Goal: Task Accomplishment & Management: Use online tool/utility

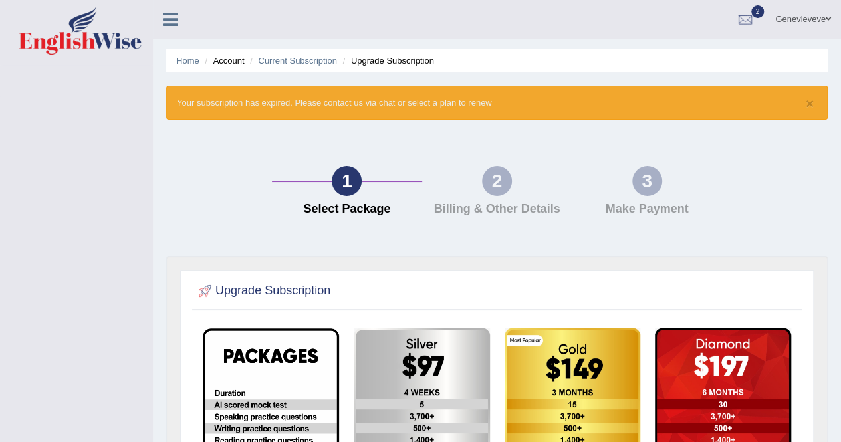
click at [170, 19] on icon at bounding box center [170, 19] width 15 height 17
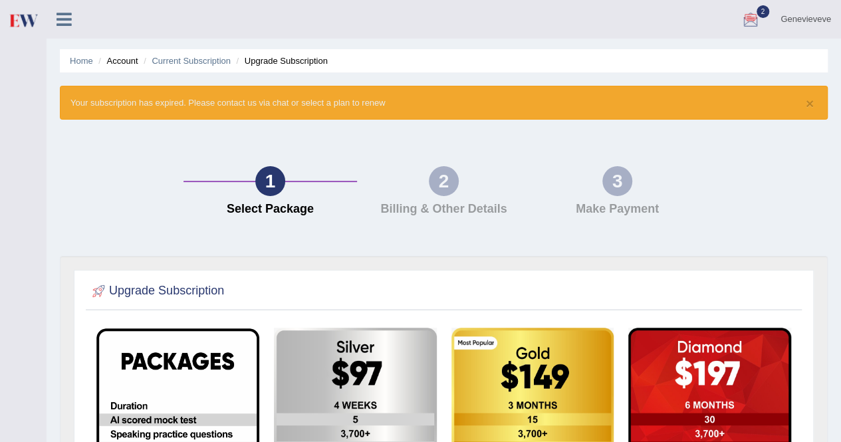
click at [791, 22] on link "Genevieveve" at bounding box center [805, 17] width 70 height 35
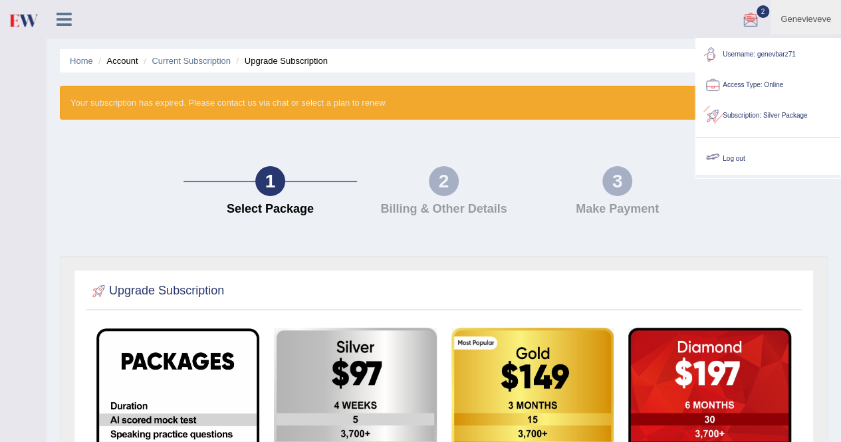
click at [735, 158] on link "Log out" at bounding box center [768, 159] width 144 height 31
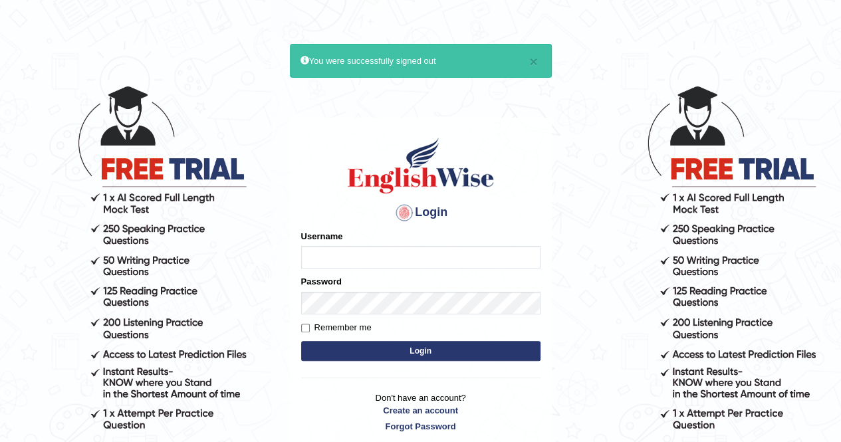
type input "genevbarz71"
click at [421, 353] on button "Login" at bounding box center [420, 351] width 239 height 20
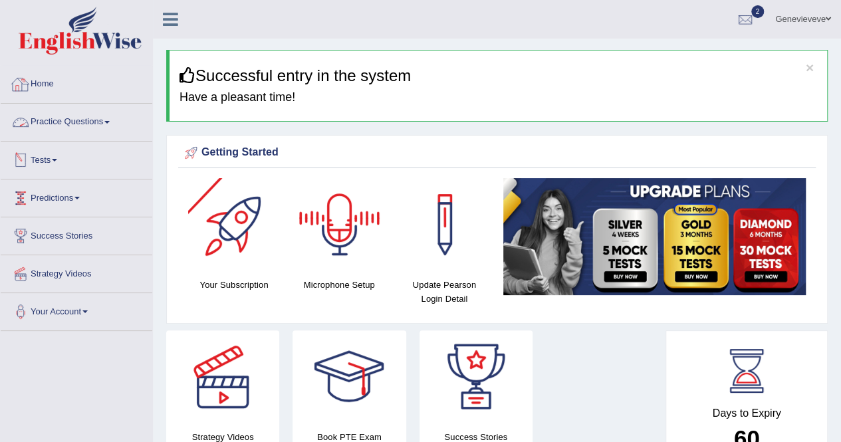
click at [110, 121] on span at bounding box center [106, 122] width 5 height 3
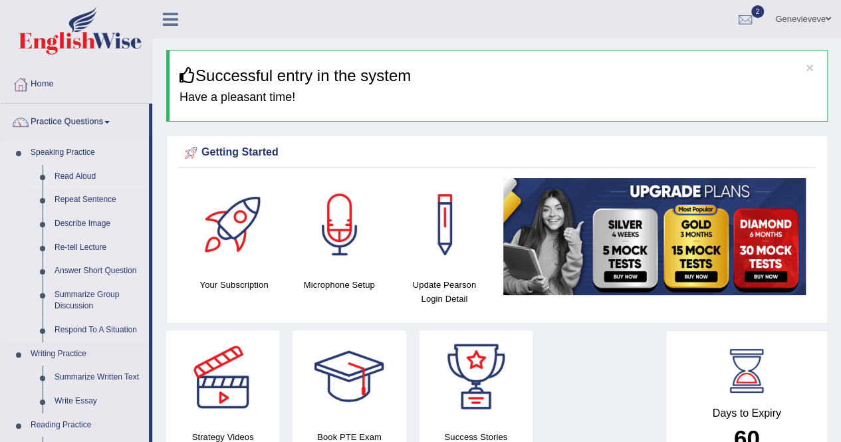
click at [86, 175] on link "Read Aloud" at bounding box center [99, 177] width 100 height 24
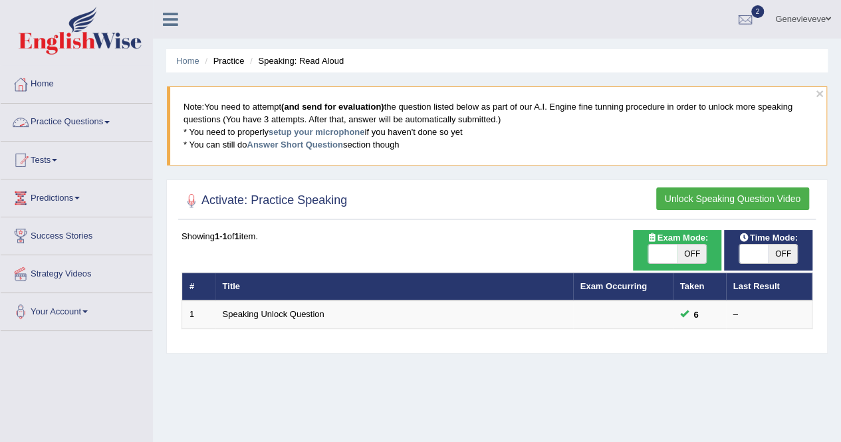
click at [110, 125] on link "Practice Questions" at bounding box center [77, 120] width 152 height 33
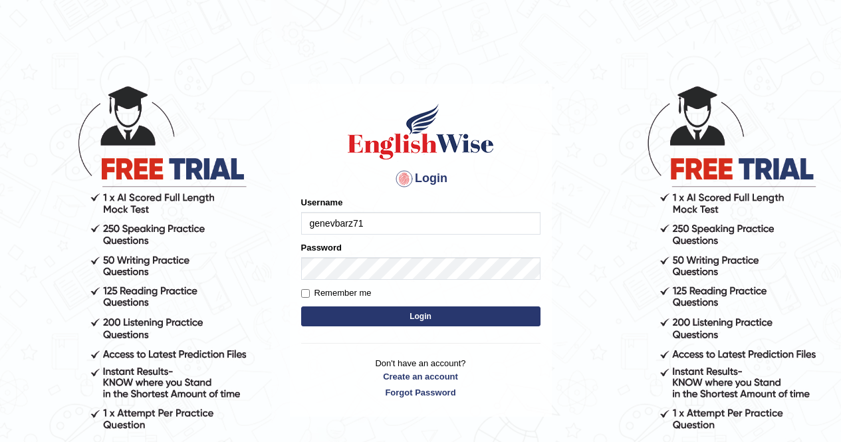
click at [417, 314] on button "Login" at bounding box center [420, 316] width 239 height 20
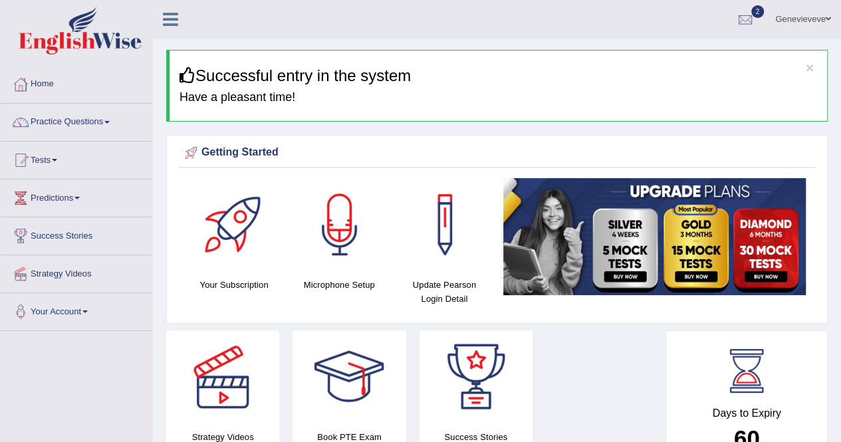
click at [114, 122] on link "Practice Questions" at bounding box center [77, 120] width 152 height 33
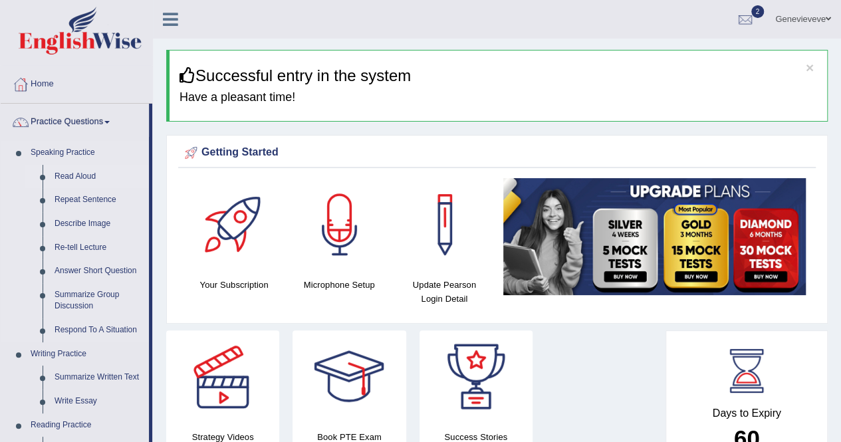
click at [82, 175] on link "Read Aloud" at bounding box center [99, 177] width 100 height 24
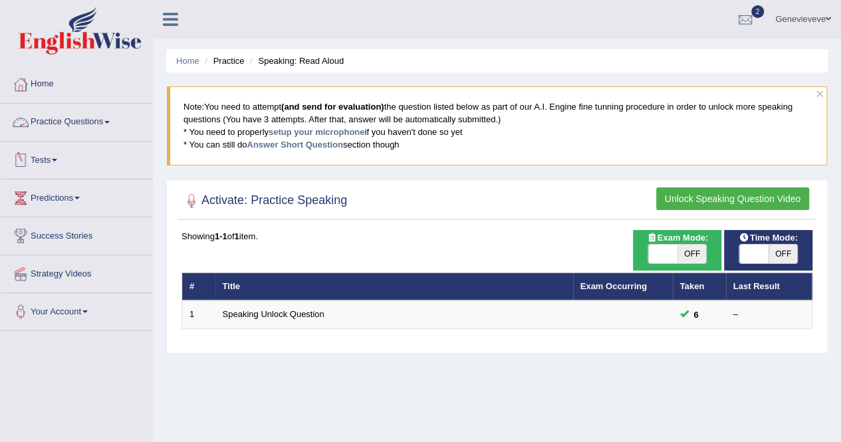
click at [110, 122] on span at bounding box center [106, 122] width 5 height 3
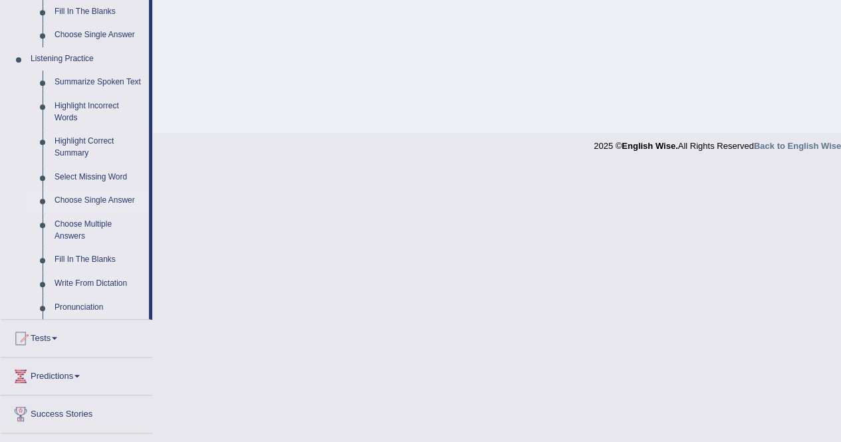
scroll to position [597, 0]
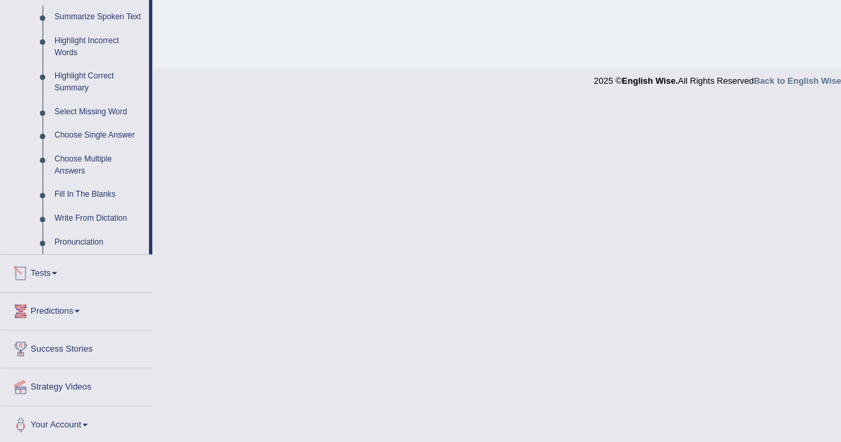
click at [62, 269] on link "Tests" at bounding box center [77, 271] width 152 height 33
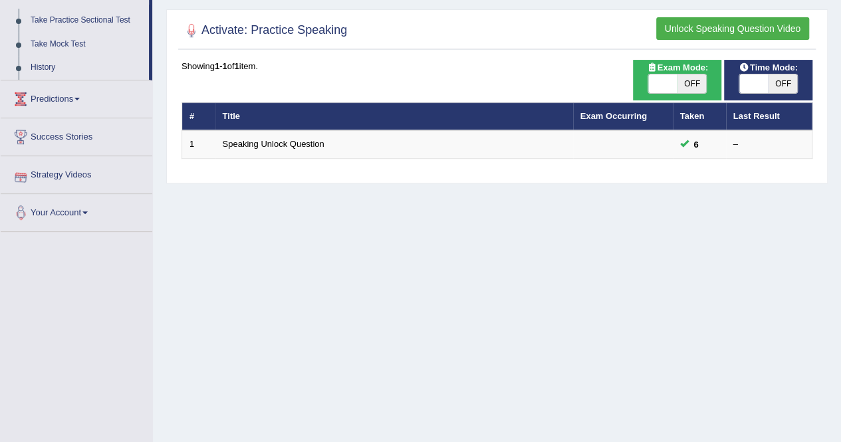
scroll to position [0, 0]
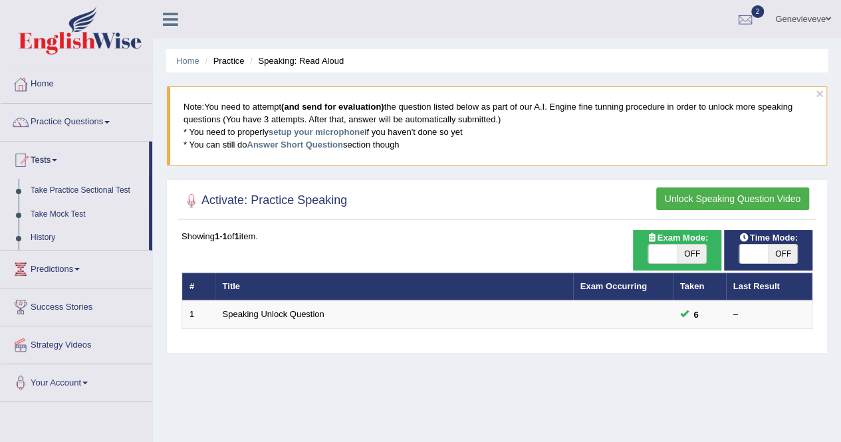
click at [85, 192] on link "Take Practice Sectional Test" at bounding box center [87, 191] width 124 height 24
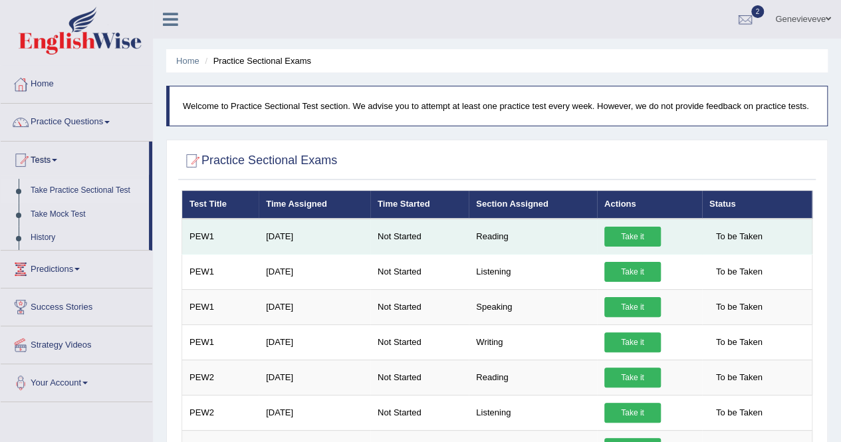
click at [634, 239] on link "Take it" at bounding box center [632, 237] width 57 height 20
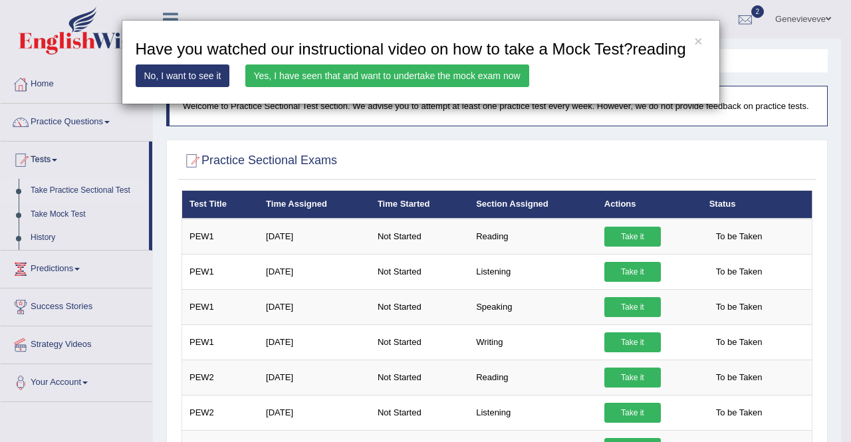
click at [266, 74] on link "Yes, I have seen that and want to undertake the mock exam now" at bounding box center [387, 75] width 284 height 23
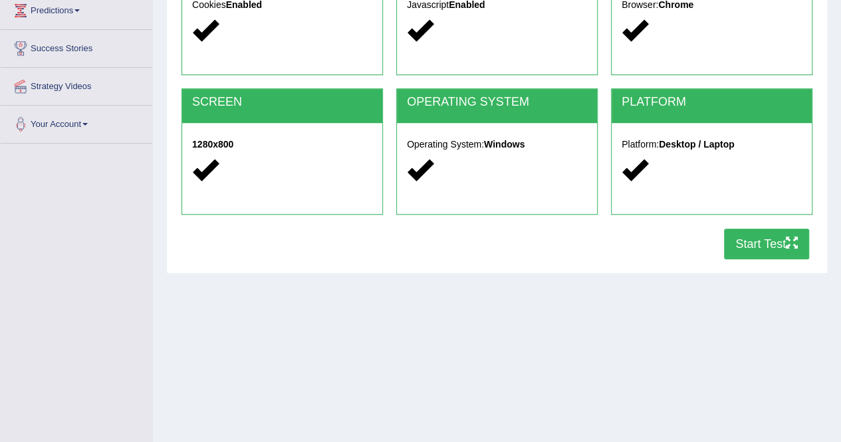
scroll to position [199, 0]
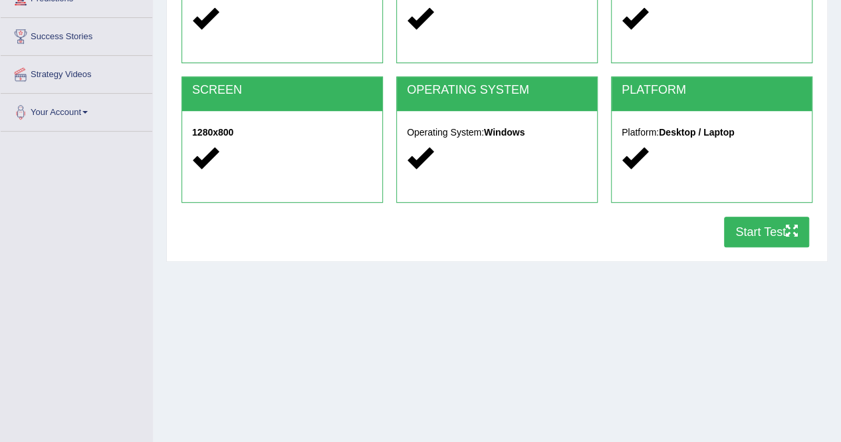
click at [735, 225] on button "Start Test" at bounding box center [766, 232] width 85 height 31
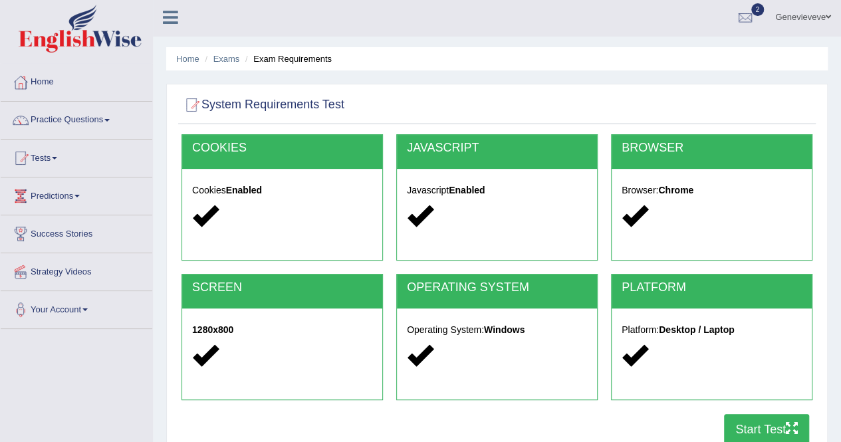
scroll to position [0, 0]
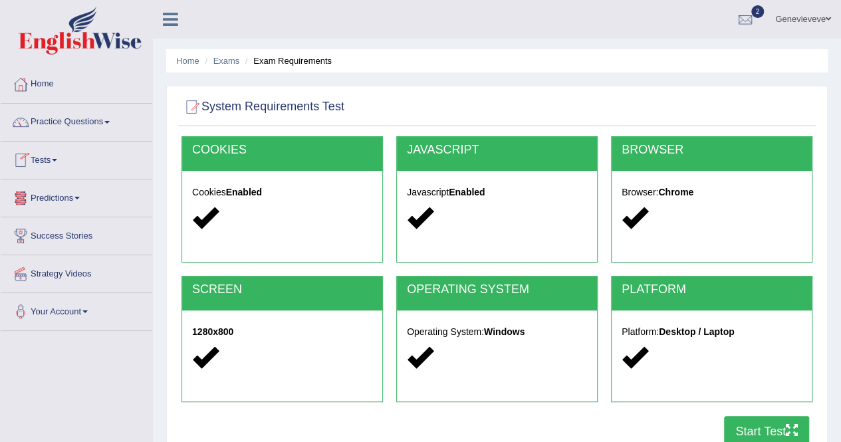
click at [57, 159] on span at bounding box center [54, 160] width 5 height 3
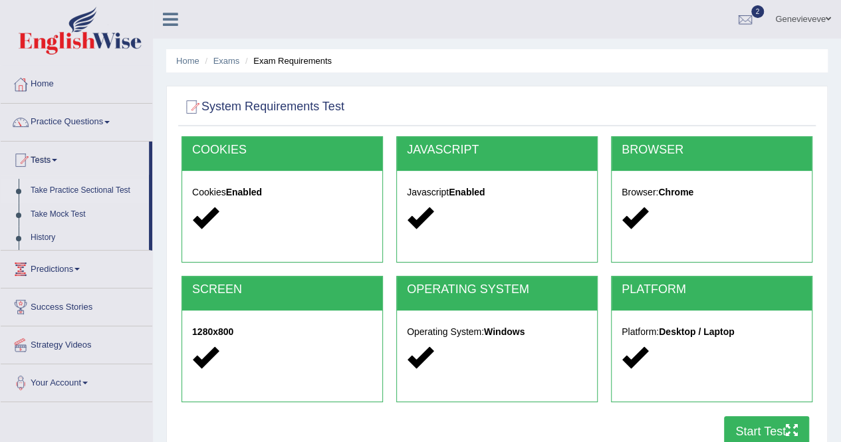
click at [70, 191] on link "Take Practice Sectional Test" at bounding box center [87, 191] width 124 height 24
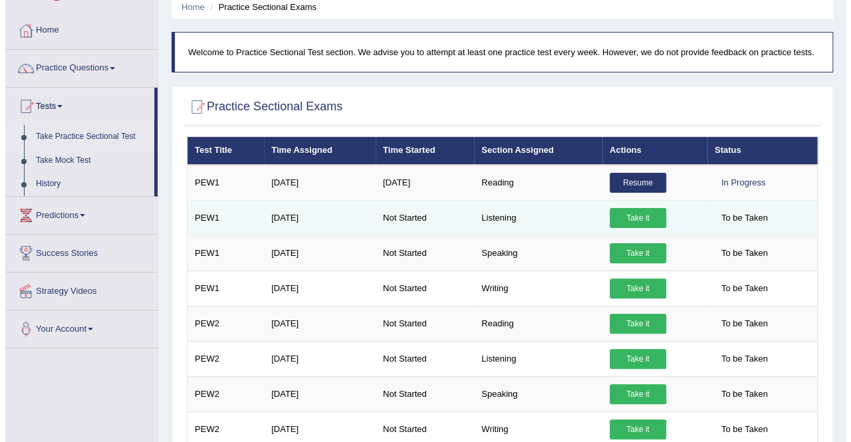
scroll to position [133, 0]
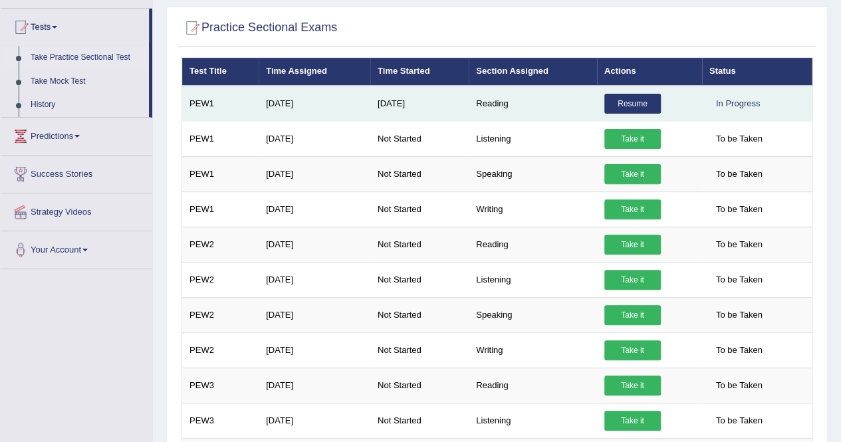
click at [645, 104] on link "Resume" at bounding box center [632, 104] width 57 height 20
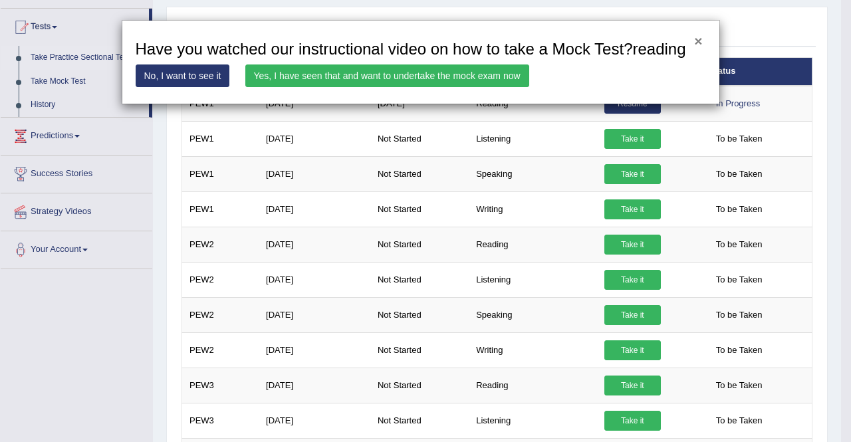
click at [700, 43] on button "×" at bounding box center [698, 41] width 8 height 14
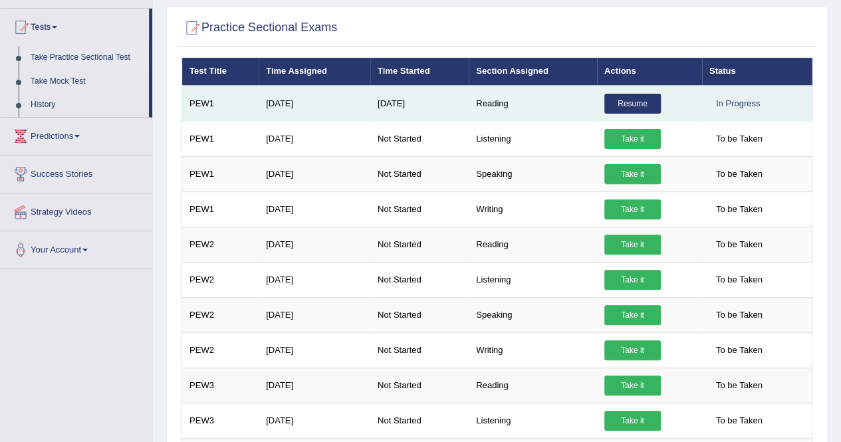
click at [626, 104] on link "Resume" at bounding box center [632, 104] width 57 height 20
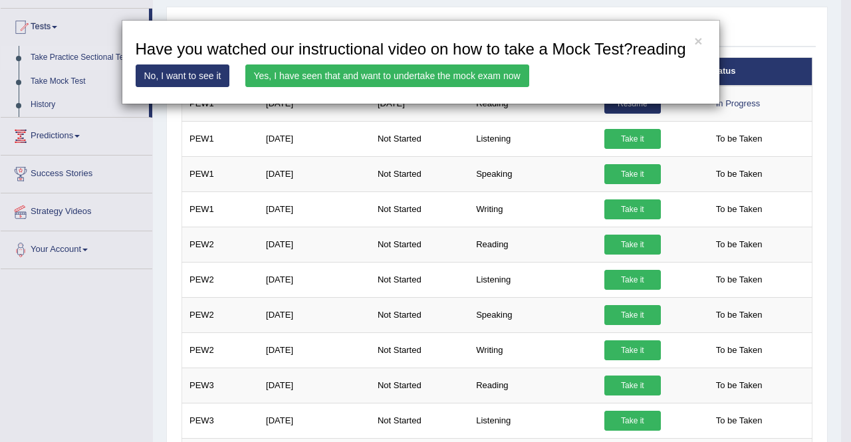
click at [463, 72] on link "Yes, I have seen that and want to undertake the mock exam now" at bounding box center [387, 75] width 284 height 23
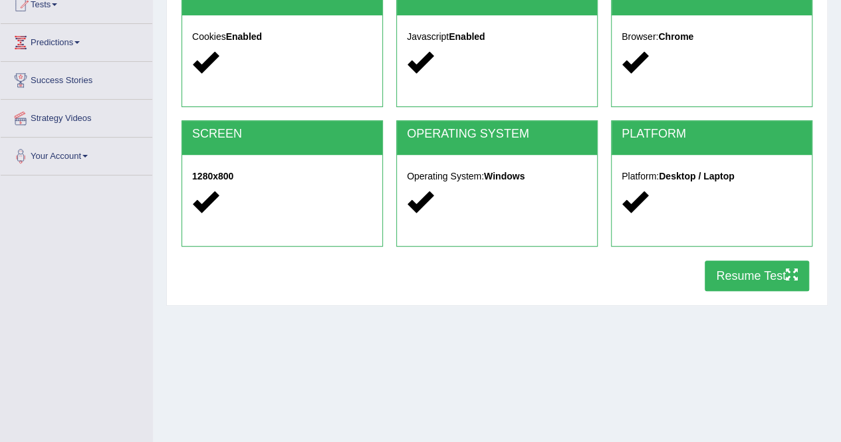
scroll to position [255, 0]
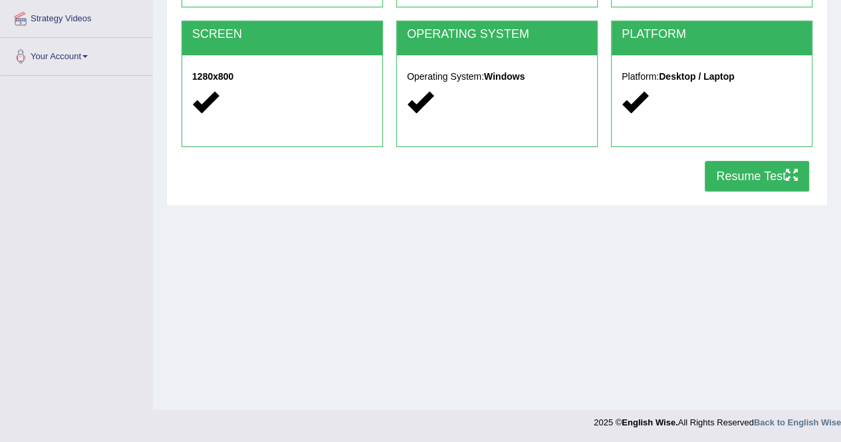
click at [784, 176] on button "Resume Test" at bounding box center [757, 176] width 104 height 31
